Goal: Check status: Check status

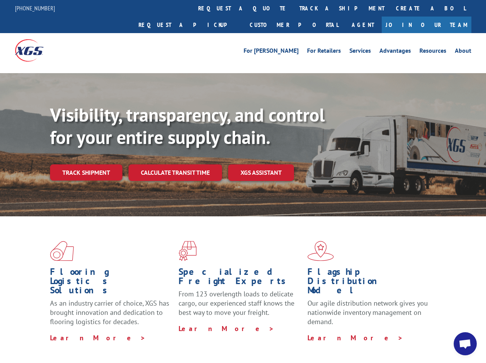
click at [243, 181] on div "Visibility, transparency, and control for your entire supply chain. Track shipm…" at bounding box center [268, 157] width 436 height 107
click at [294, 8] on link "track a shipment" at bounding box center [342, 8] width 97 height 17
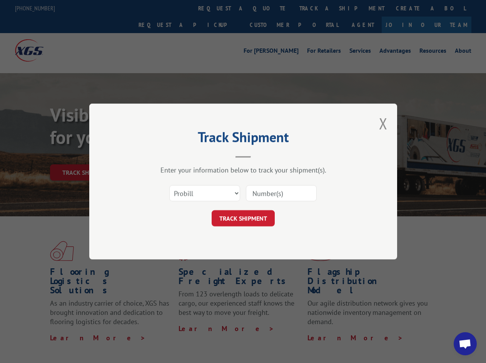
click at [269, 8] on div "Track Shipment Enter your information below to track your shipment(s). Select c…" at bounding box center [243, 181] width 486 height 363
click at [317, 8] on div "Track Shipment Enter your information below to track your shipment(s). Select c…" at bounding box center [243, 181] width 486 height 363
click at [86, 156] on div "Track Shipment Enter your information below to track your shipment(s). Select c…" at bounding box center [243, 181] width 486 height 363
click at [175, 156] on header "Track Shipment" at bounding box center [243, 145] width 231 height 26
click at [261, 156] on header "Track Shipment" at bounding box center [243, 145] width 231 height 26
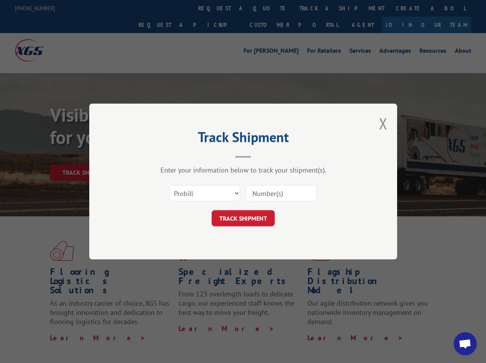
click at [466, 344] on span "Open chat" at bounding box center [465, 344] width 13 height 11
